Goal: Task Accomplishment & Management: Manage account settings

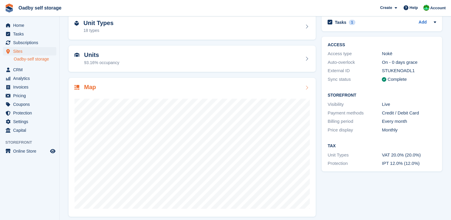
scroll to position [34, 0]
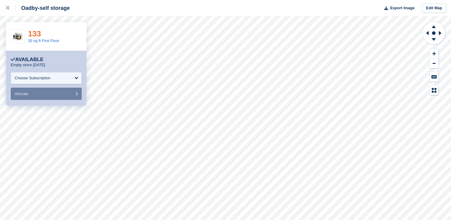
click at [30, 33] on link "133" at bounding box center [34, 33] width 13 height 9
click at [77, 78] on div "Choose Subscription" at bounding box center [46, 78] width 71 height 12
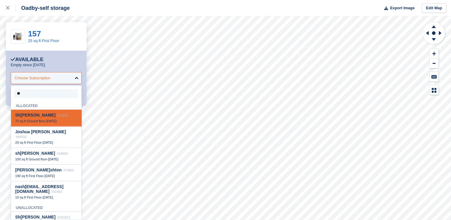
type input "***"
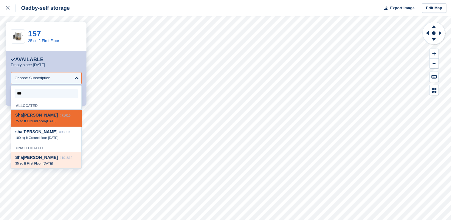
click at [54, 160] on div "Sha hana khan #101812" at bounding box center [46, 157] width 62 height 5
select select "******"
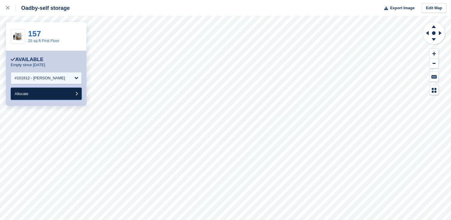
click at [37, 92] on button "Allocate" at bounding box center [46, 94] width 71 height 12
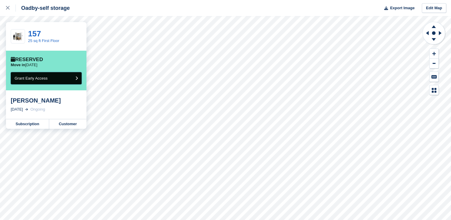
click at [56, 82] on button "Grant Early Access" at bounding box center [46, 78] width 71 height 12
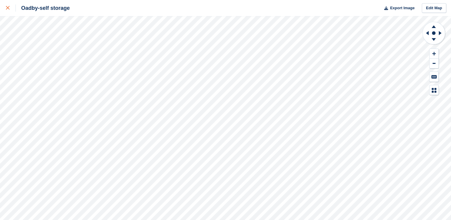
click at [8, 8] on icon at bounding box center [8, 8] width 4 height 4
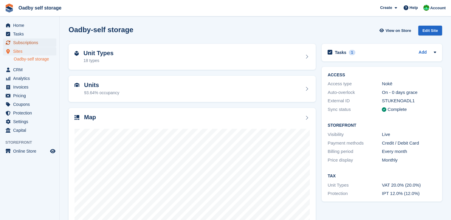
click at [29, 42] on span "Subscriptions" at bounding box center [31, 42] width 36 height 8
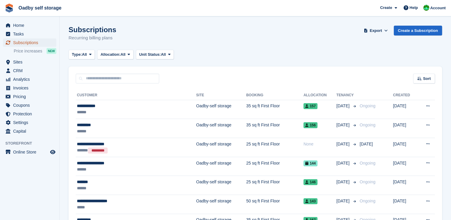
click at [26, 44] on span "Subscriptions" at bounding box center [31, 42] width 36 height 8
click at [86, 76] on input "text" at bounding box center [118, 79] width 84 height 10
type input "***"
click at [15, 26] on span "Home" at bounding box center [31, 25] width 36 height 8
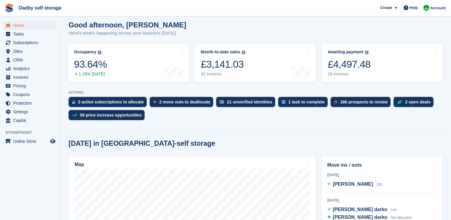
scroll to position [89, 0]
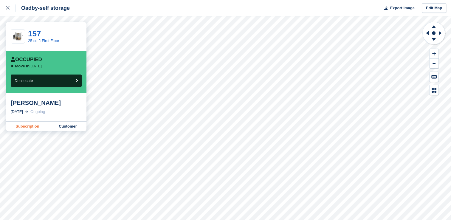
click at [31, 129] on link "Subscription" at bounding box center [27, 127] width 43 height 10
